Goal: Task Accomplishment & Management: Use online tool/utility

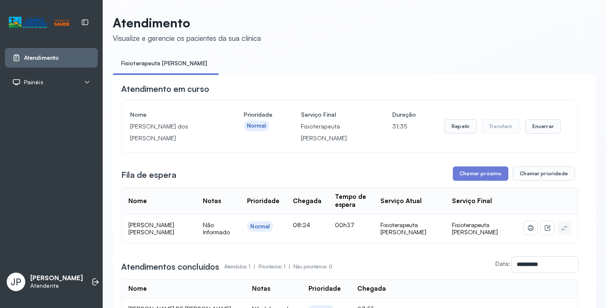
click at [469, 126] on button "Repetir" at bounding box center [460, 126] width 32 height 14
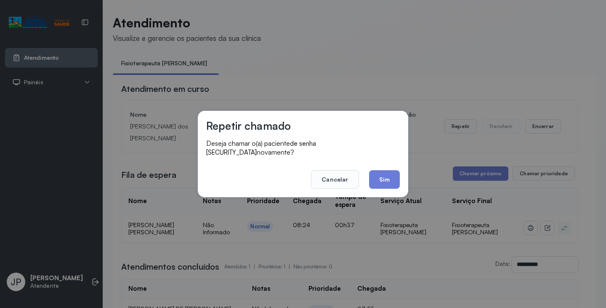
drag, startPoint x: 386, startPoint y: 166, endPoint x: 321, endPoint y: 57, distance: 126.6
click at [385, 170] on button "Sim" at bounding box center [384, 179] width 31 height 19
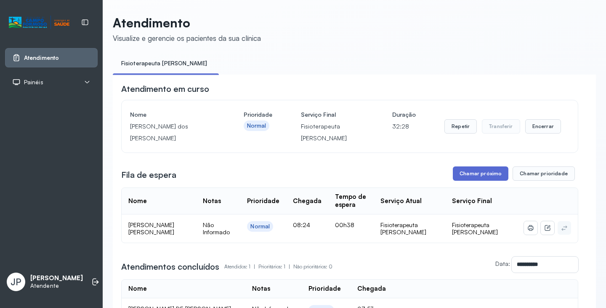
click at [474, 176] on button "Chamar próximo" at bounding box center [481, 173] width 56 height 14
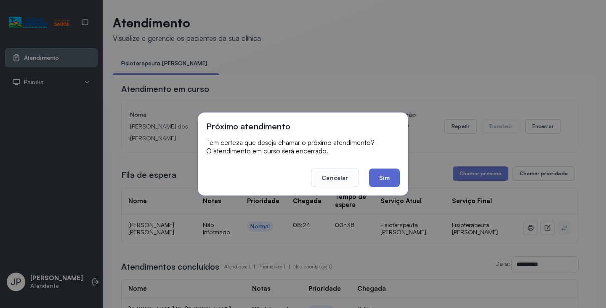
click at [377, 183] on button "Sim" at bounding box center [384, 177] width 31 height 19
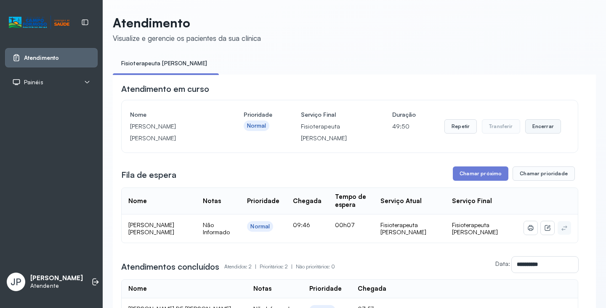
click at [542, 127] on button "Encerrar" at bounding box center [543, 126] width 36 height 14
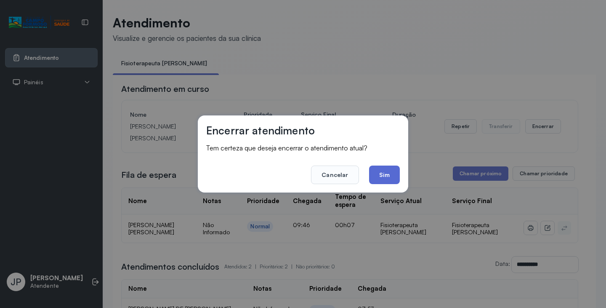
click at [391, 182] on button "Sim" at bounding box center [384, 174] width 31 height 19
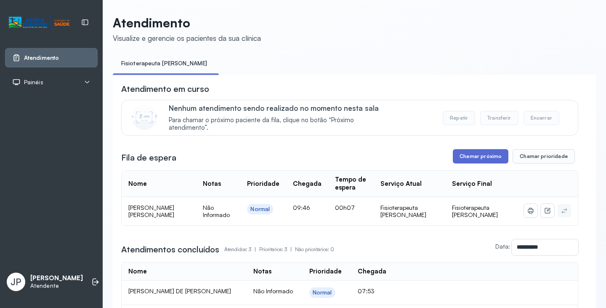
click at [495, 152] on button "Chamar próximo" at bounding box center [481, 156] width 56 height 14
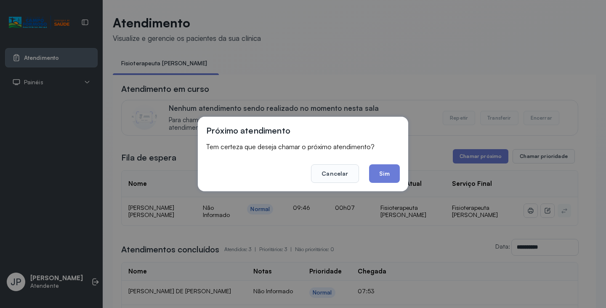
drag, startPoint x: 387, startPoint y: 180, endPoint x: 381, endPoint y: 166, distance: 15.3
click at [387, 178] on button "Sim" at bounding box center [384, 173] width 31 height 19
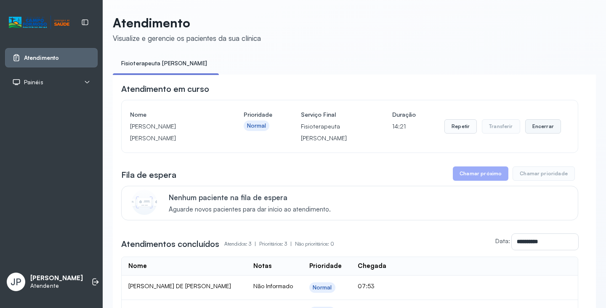
click at [545, 124] on button "Encerrar" at bounding box center [543, 126] width 36 height 14
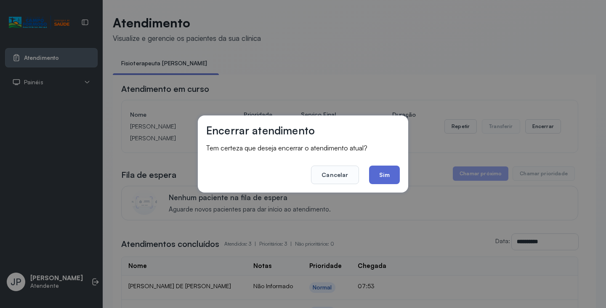
click at [375, 172] on button "Sim" at bounding box center [384, 174] width 31 height 19
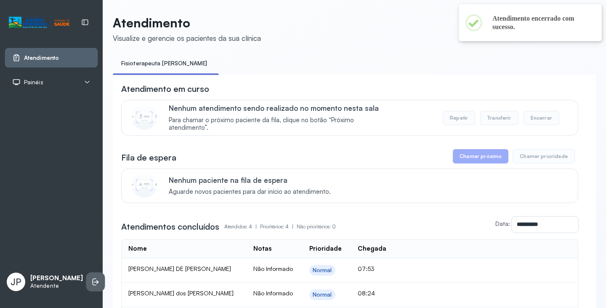
click at [86, 285] on li at bounding box center [95, 281] width 19 height 19
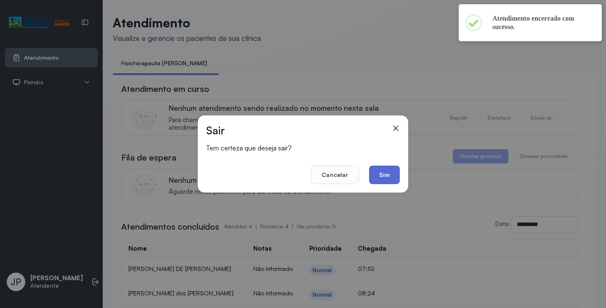
click at [383, 181] on button "Sim" at bounding box center [384, 174] width 31 height 19
